Goal: Transaction & Acquisition: Book appointment/travel/reservation

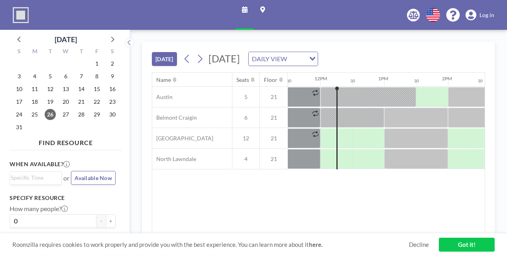
scroll to position [0, 733]
click at [112, 38] on icon at bounding box center [112, 40] width 3 height 6
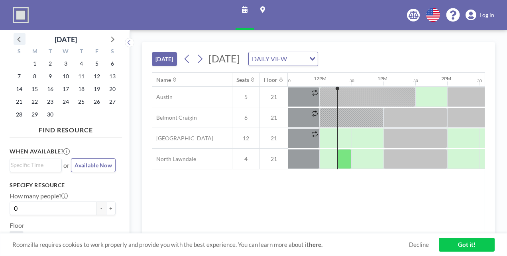
click at [16, 37] on icon at bounding box center [19, 39] width 10 height 10
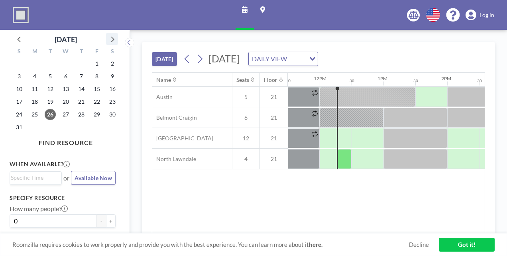
click at [111, 42] on icon at bounding box center [112, 40] width 3 height 6
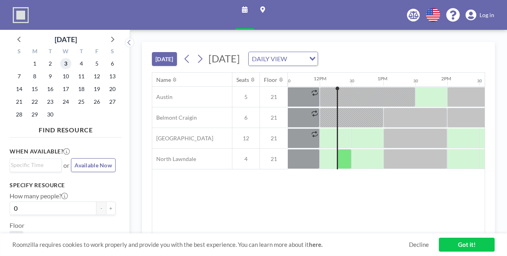
click at [67, 65] on span "3" at bounding box center [65, 63] width 11 height 11
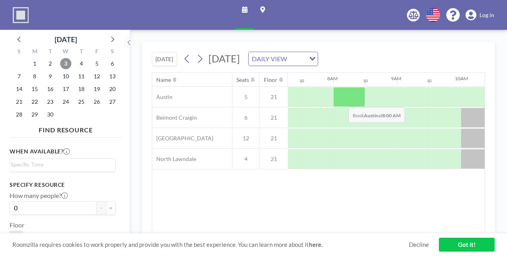
scroll to position [0, 478]
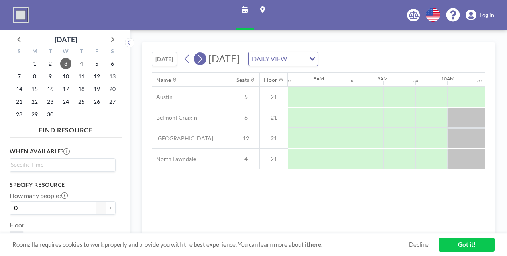
click at [195, 60] on button at bounding box center [200, 59] width 13 height 13
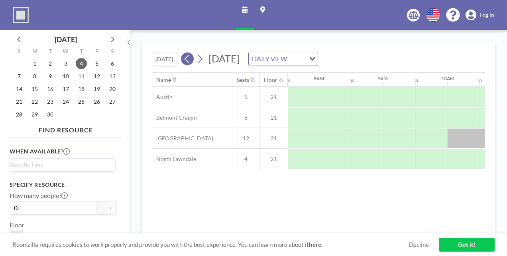
click at [185, 56] on icon at bounding box center [187, 59] width 8 height 12
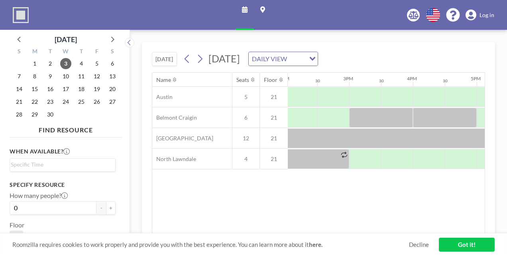
scroll to position [0, 898]
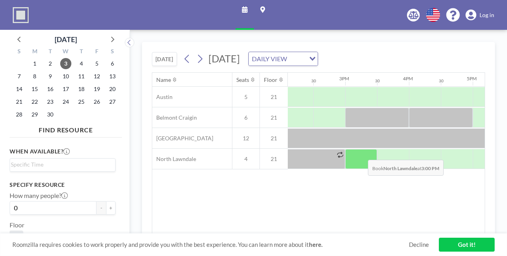
click at [361, 153] on div at bounding box center [361, 159] width 32 height 20
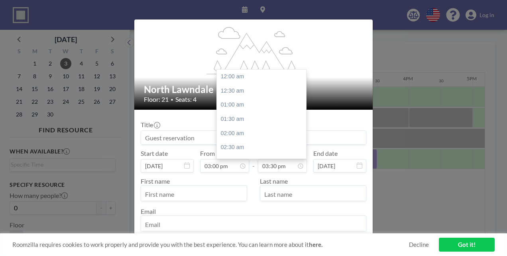
scroll to position [439, 0]
click at [280, 166] on input "03:30 pm" at bounding box center [282, 166] width 49 height 14
click at [245, 92] on div "04:00 pm" at bounding box center [263, 91] width 93 height 14
type input "04:00 pm"
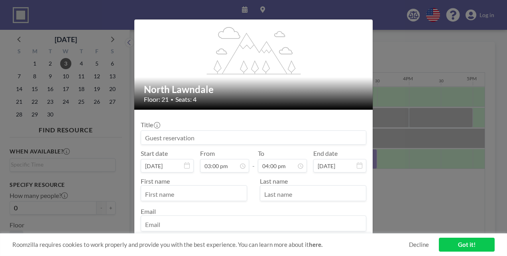
click at [227, 139] on input at bounding box center [253, 138] width 225 height 14
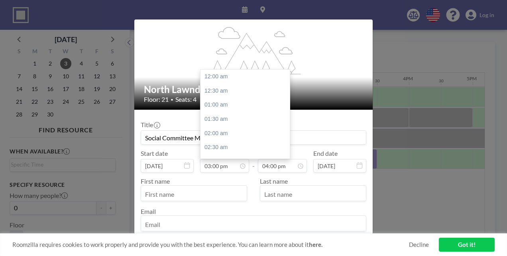
scroll to position [425, 0]
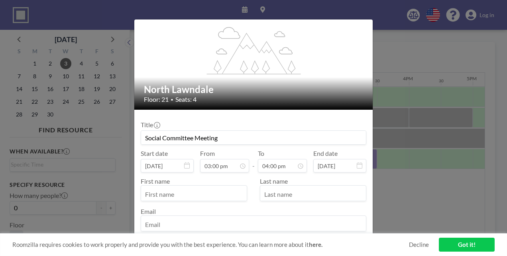
type input "Social Committee Meeting"
click at [195, 197] on input "text" at bounding box center [194, 195] width 106 height 14
type input "[PERSON_NAME]"
click at [276, 184] on label "Last name" at bounding box center [274, 182] width 28 height 8
click at [275, 190] on input "text" at bounding box center [313, 195] width 106 height 14
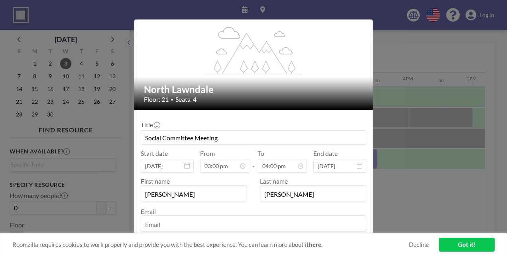
type input "[PERSON_NAME]"
click at [239, 221] on input "email" at bounding box center [253, 225] width 225 height 14
type input "[EMAIL_ADDRESS][DOMAIN_NAME]"
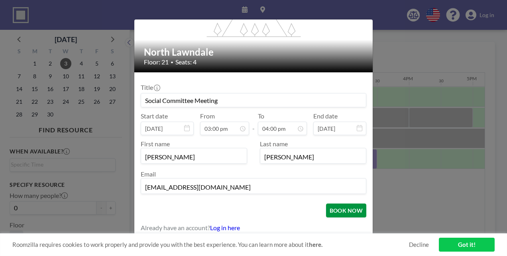
click at [347, 209] on button "BOOK NOW" at bounding box center [346, 211] width 40 height 14
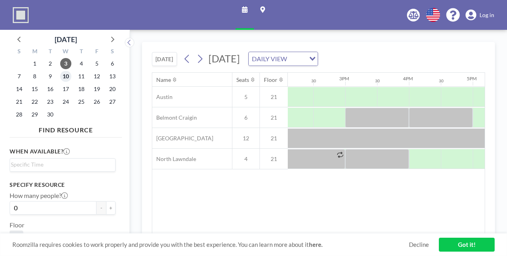
click at [66, 76] on span "10" at bounding box center [65, 76] width 11 height 11
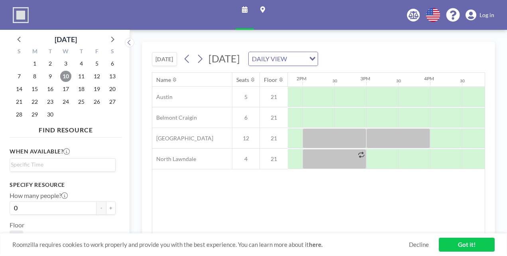
scroll to position [0, 888]
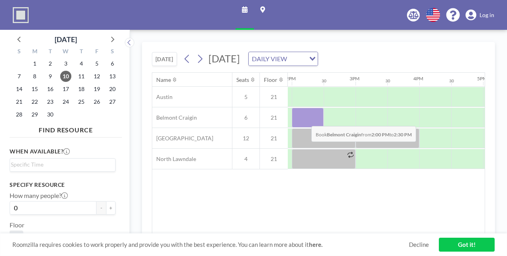
click at [305, 119] on div at bounding box center [307, 118] width 32 height 20
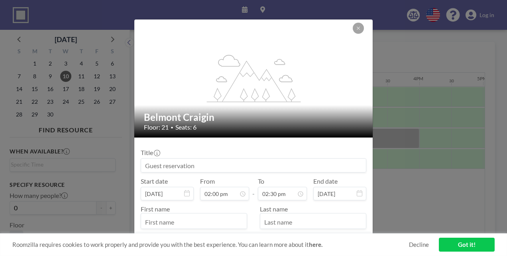
click at [221, 166] on input at bounding box center [253, 166] width 225 height 14
click at [216, 170] on input "Social Committee M" at bounding box center [253, 166] width 225 height 14
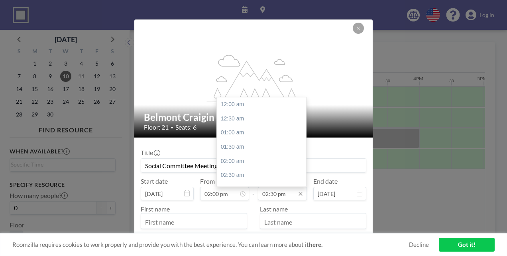
scroll to position [411, 0]
type input "Social Committee Meeting"
click at [286, 192] on input "02:30 pm" at bounding box center [282, 194] width 49 height 14
click at [225, 123] on div "03:00 pm" at bounding box center [263, 119] width 93 height 14
type input "03:00 pm"
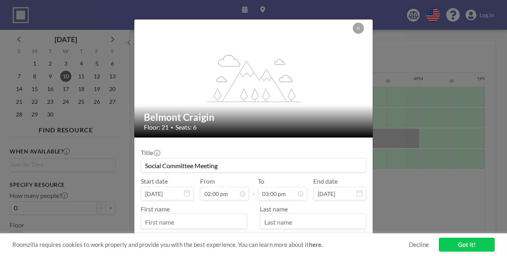
scroll to position [65, 0]
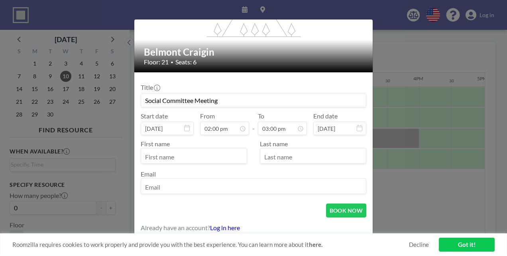
click at [209, 153] on input "text" at bounding box center [194, 157] width 106 height 14
type input "[PERSON_NAME]"
click at [283, 154] on input "text" at bounding box center [313, 157] width 106 height 14
type input "[PERSON_NAME]"
click at [260, 182] on input "email" at bounding box center [253, 187] width 225 height 14
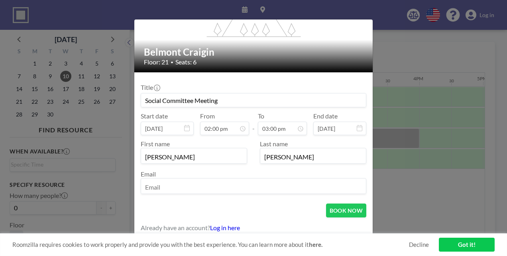
type input "[EMAIL_ADDRESS][DOMAIN_NAME]"
click at [346, 211] on button "BOOK NOW" at bounding box center [346, 211] width 40 height 14
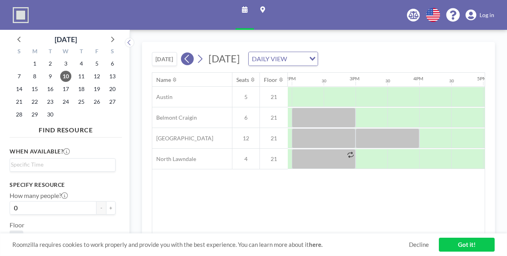
click at [189, 53] on icon at bounding box center [187, 59] width 8 height 12
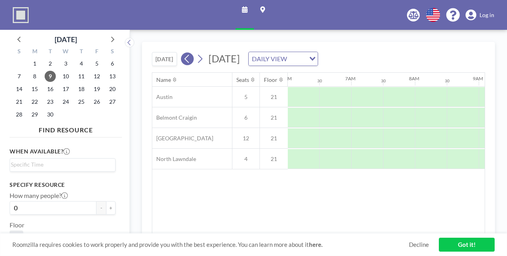
scroll to position [0, 478]
click at [190, 53] on icon at bounding box center [187, 59] width 8 height 12
click at [65, 64] on span "3" at bounding box center [65, 63] width 11 height 11
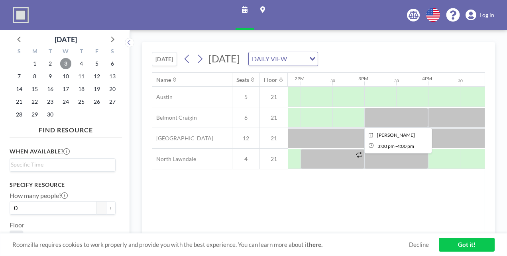
scroll to position [0, 920]
